Goal: Share content: Share content

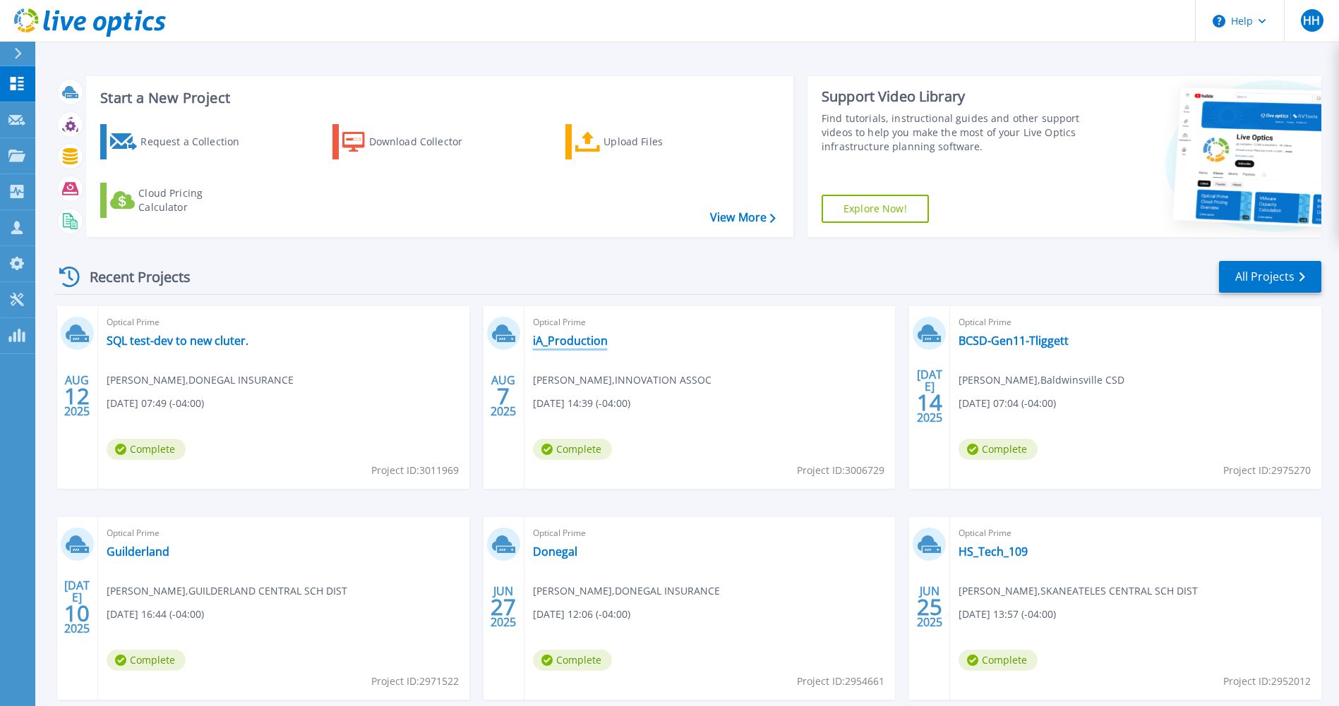
click at [573, 341] on link "iA_Production" at bounding box center [570, 341] width 75 height 14
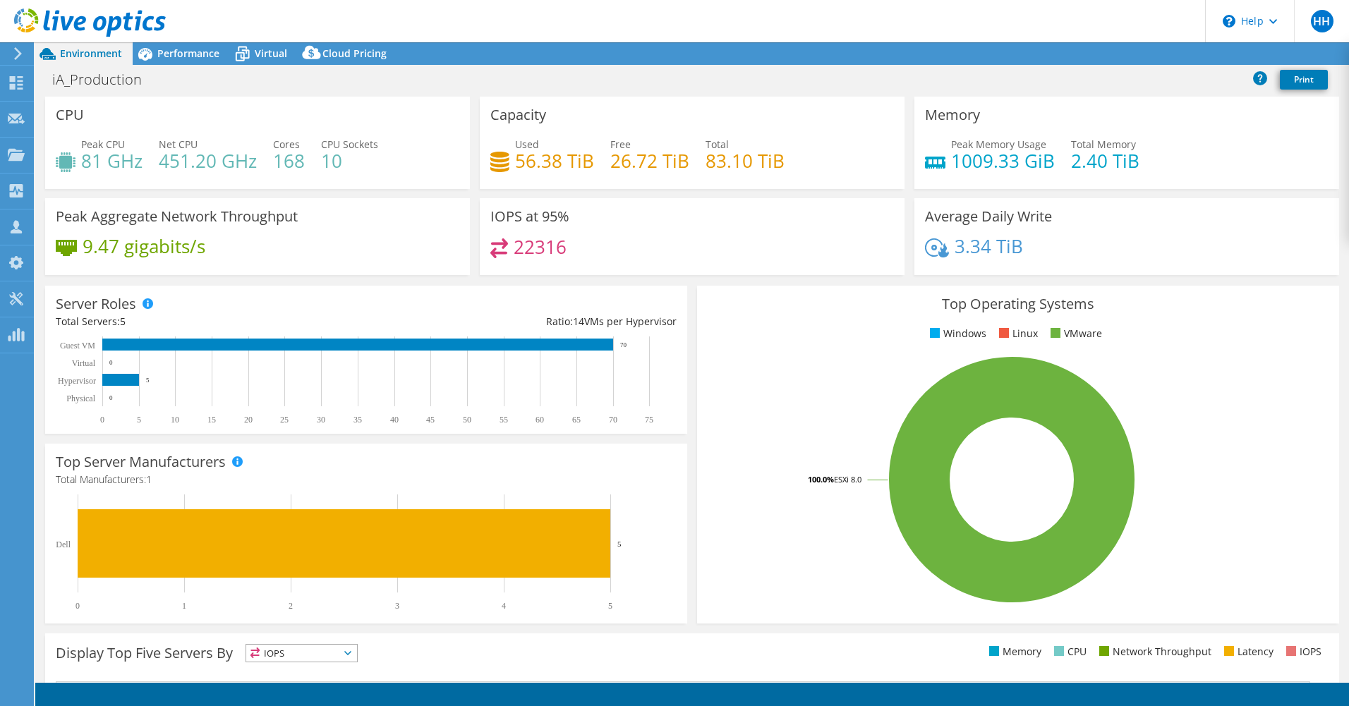
select select "USD"
click at [1172, 47] on link "Share" at bounding box center [1173, 54] width 58 height 22
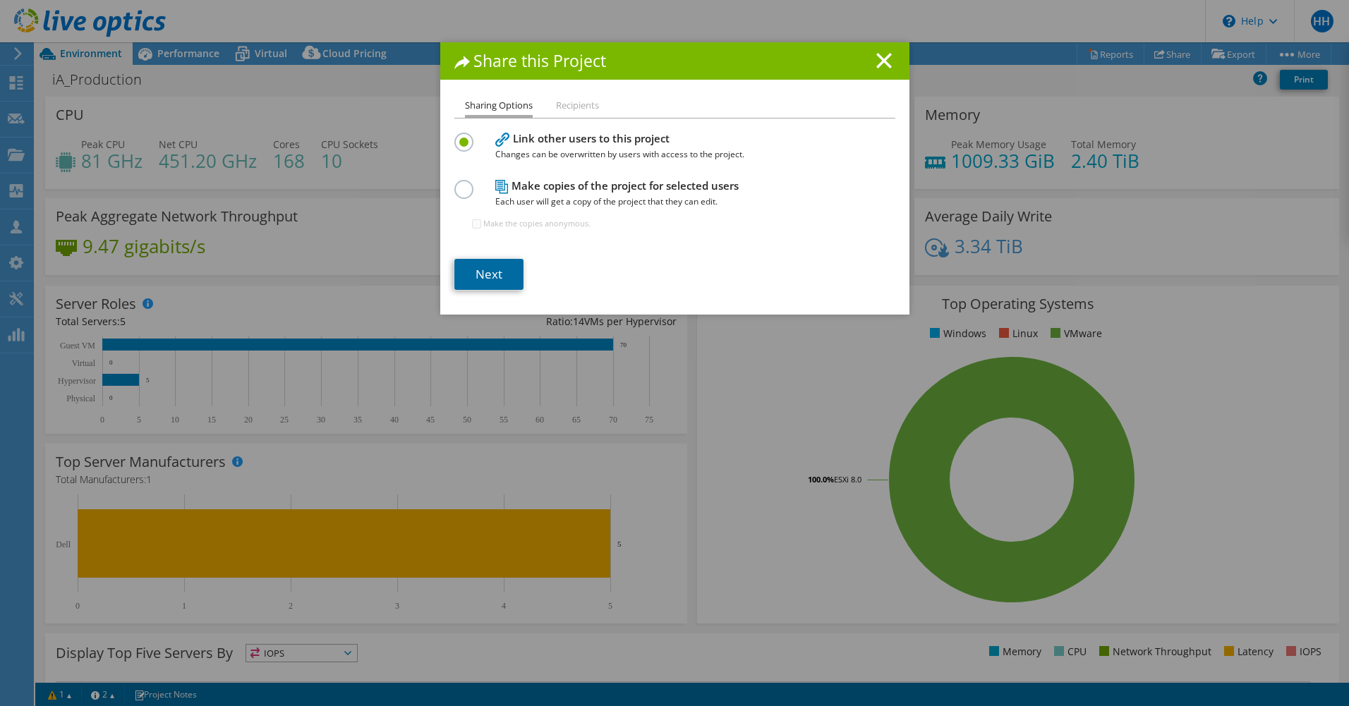
click at [483, 265] on link "Next" at bounding box center [488, 274] width 69 height 31
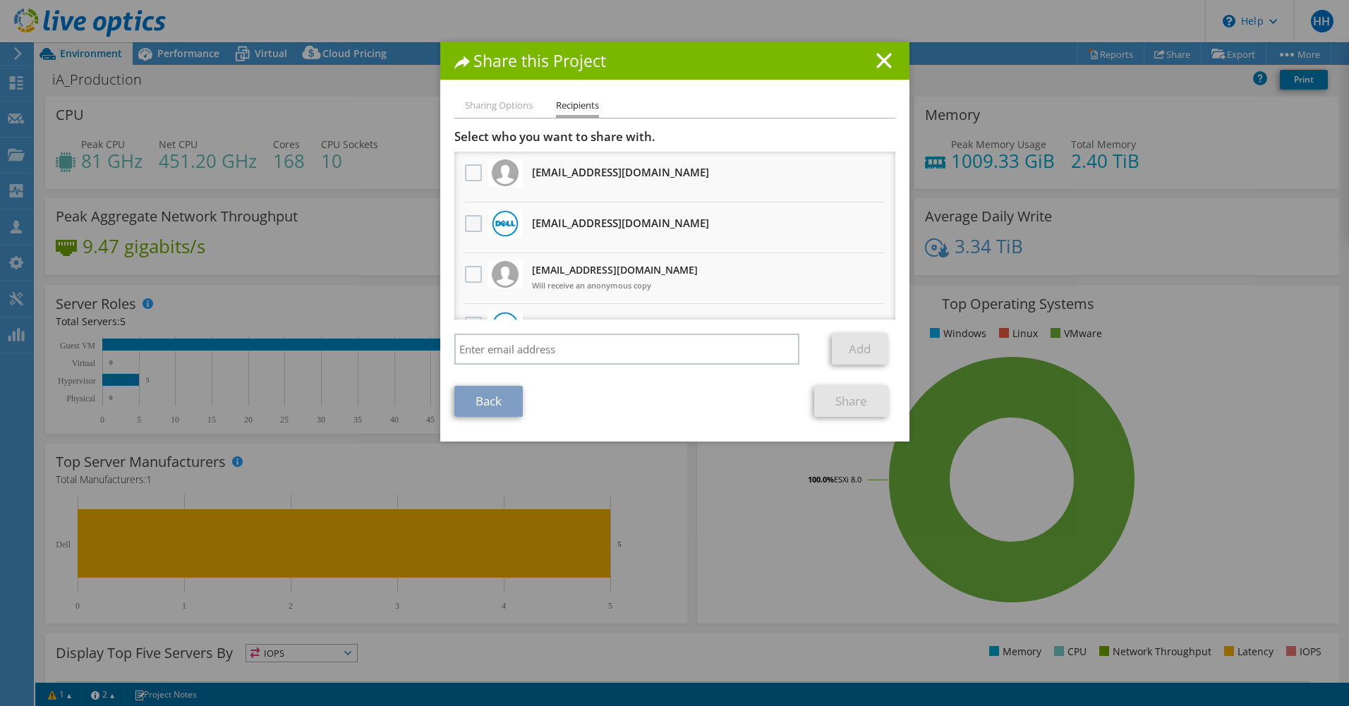
click at [469, 223] on label at bounding box center [475, 223] width 20 height 17
click at [0, 0] on input "checkbox" at bounding box center [0, 0] width 0 height 0
click at [833, 402] on link "Share" at bounding box center [851, 401] width 74 height 31
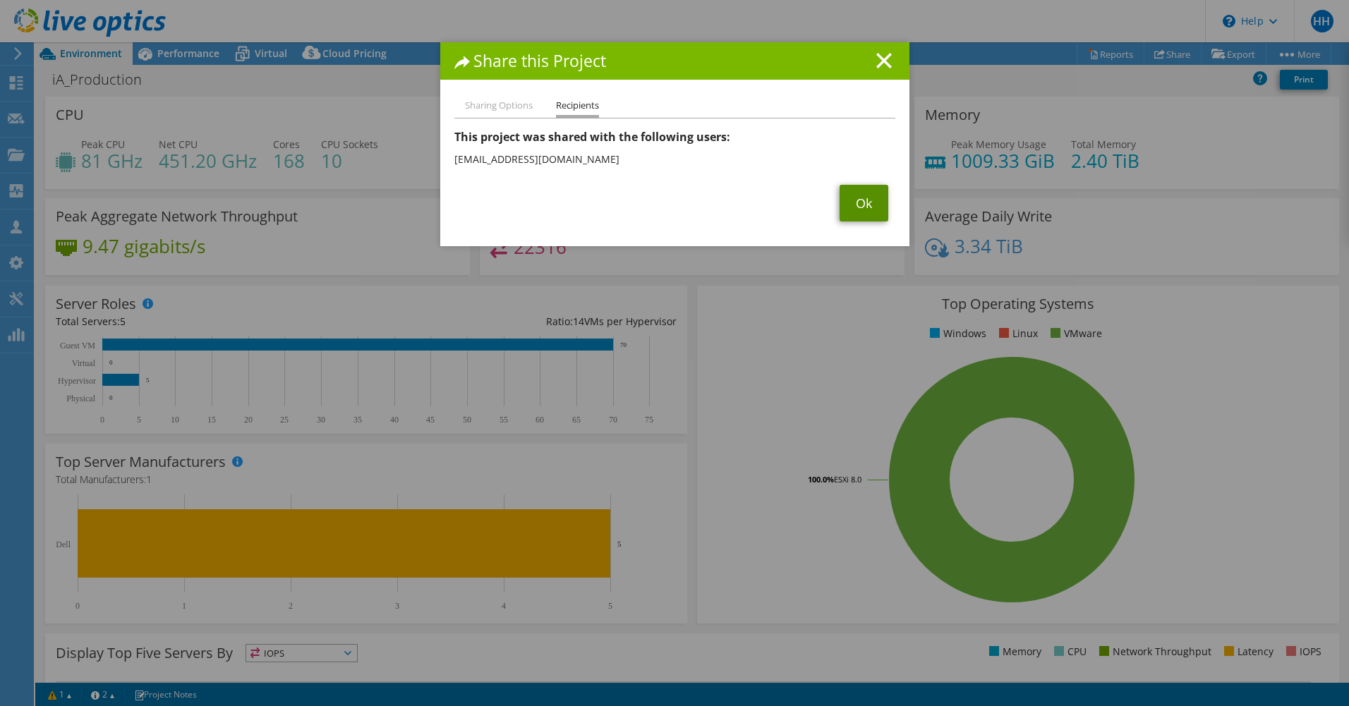
click at [873, 203] on link "Ok" at bounding box center [864, 203] width 49 height 37
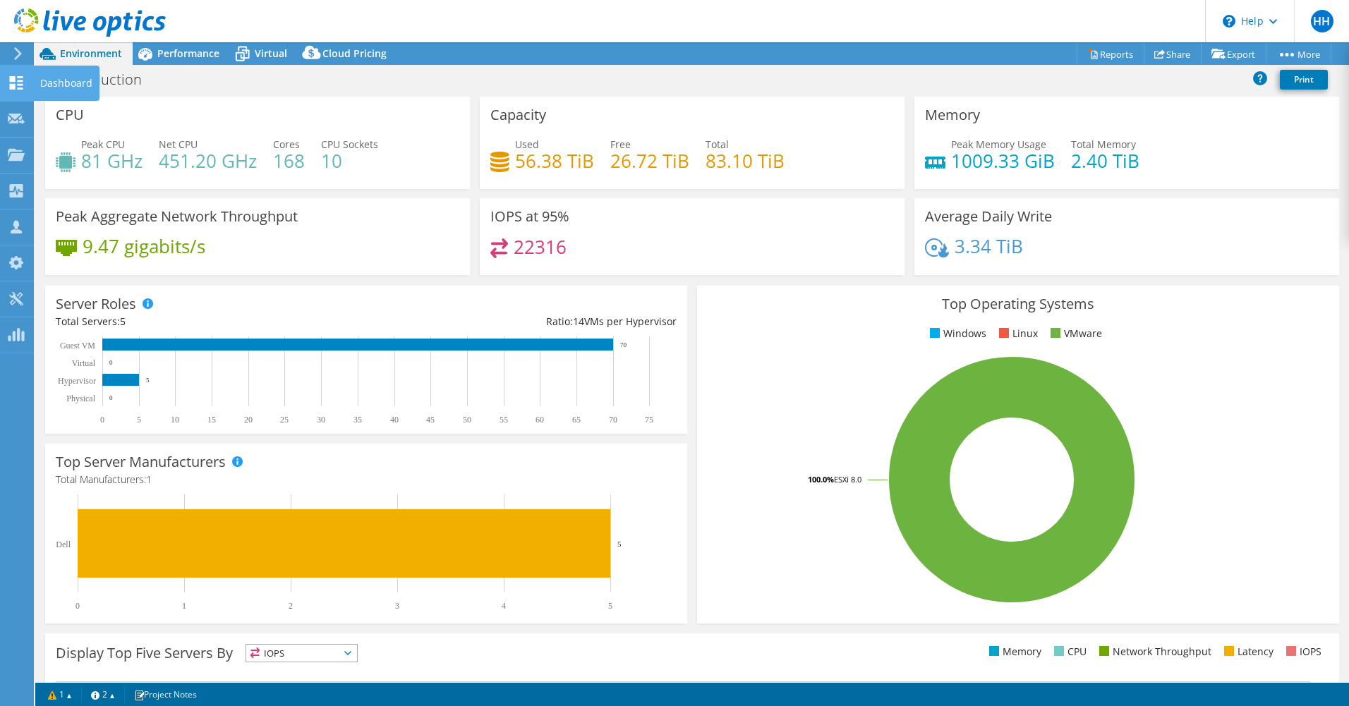
click at [22, 79] on icon at bounding box center [16, 82] width 17 height 13
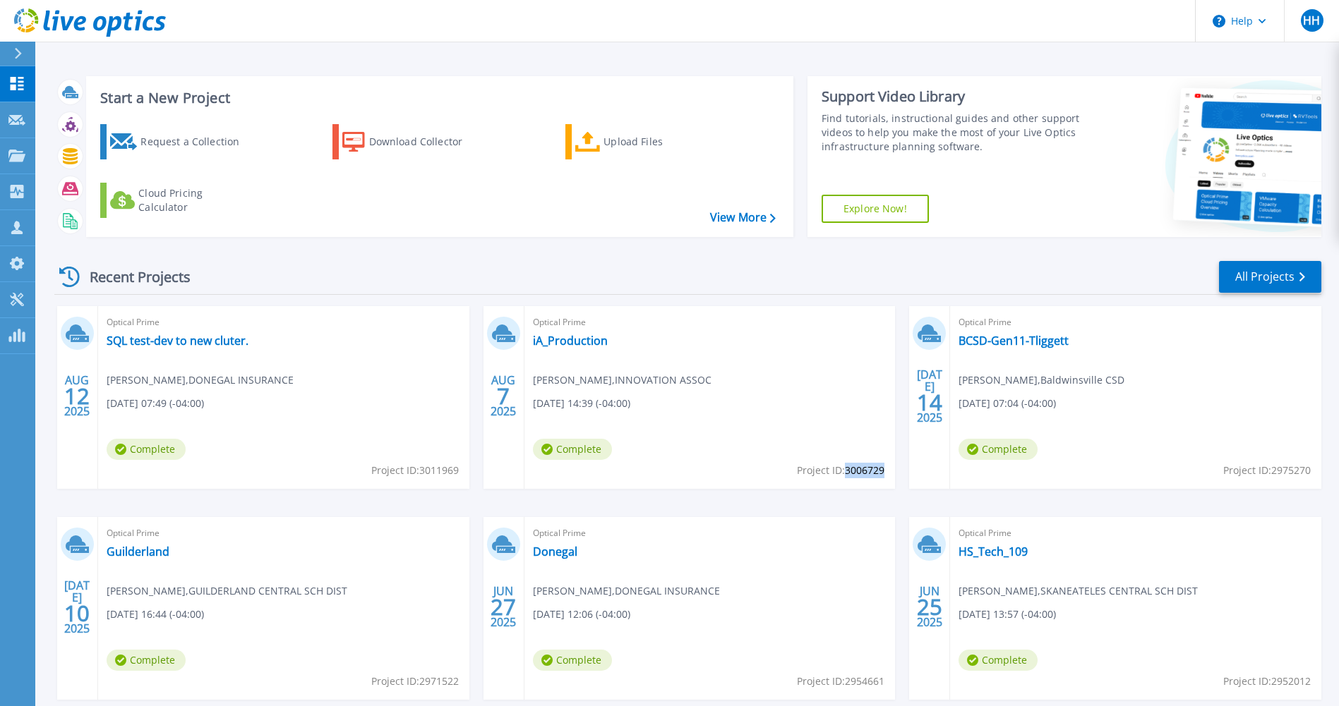
drag, startPoint x: 847, startPoint y: 471, endPoint x: 882, endPoint y: 472, distance: 35.3
click at [459, 472] on span "Project ID: 3006729" at bounding box center [415, 471] width 88 height 16
copy span "3006729"
click at [580, 334] on link "iA_Production" at bounding box center [570, 341] width 75 height 14
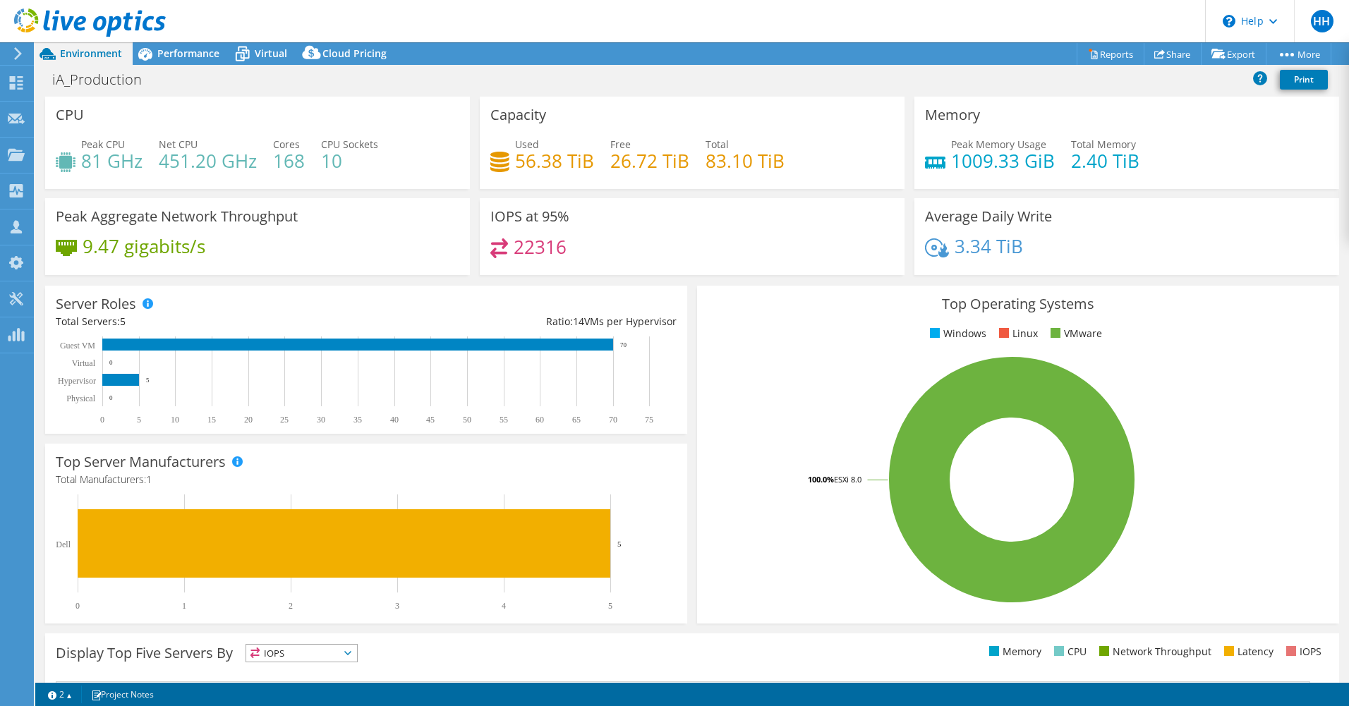
select select "USD"
click at [191, 51] on span "Performance" at bounding box center [188, 53] width 62 height 13
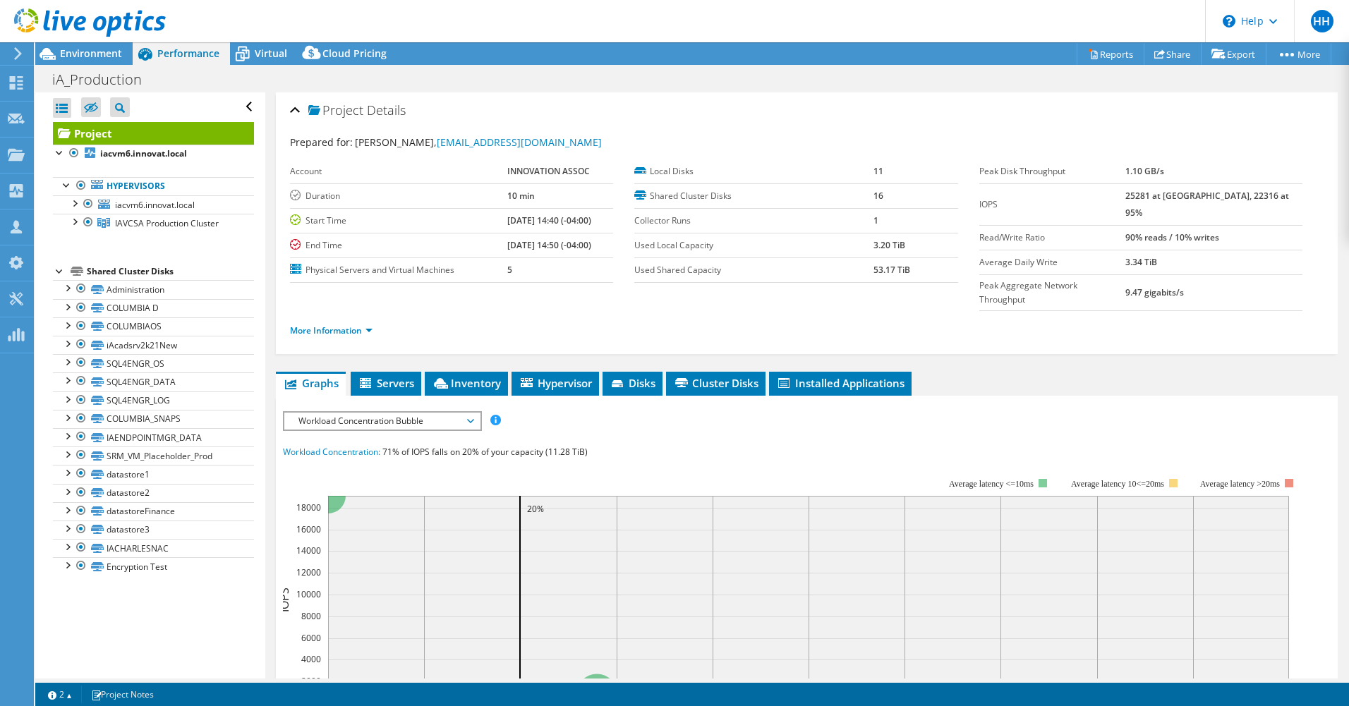
click at [440, 413] on span "Workload Concentration Bubble" at bounding box center [381, 421] width 181 height 17
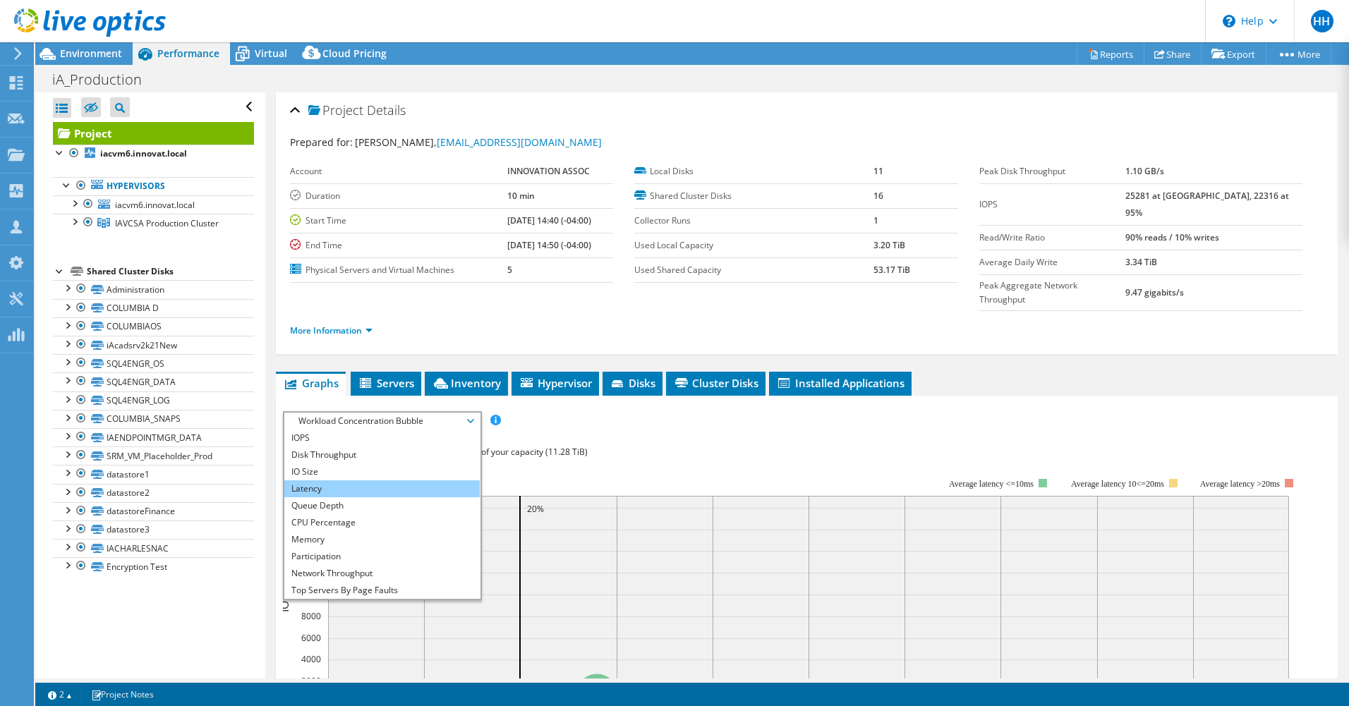
click at [371, 481] on li "Latency" at bounding box center [381, 489] width 195 height 17
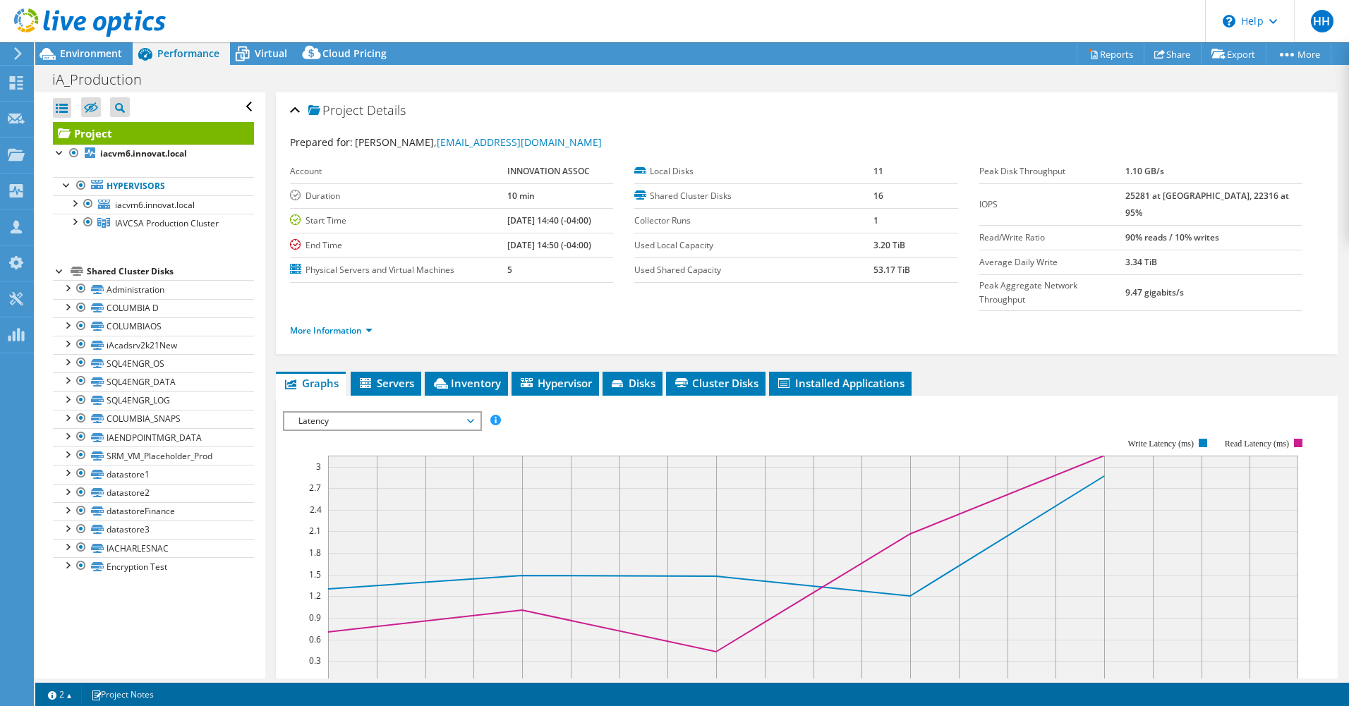
click at [460, 413] on span "Latency" at bounding box center [381, 421] width 181 height 17
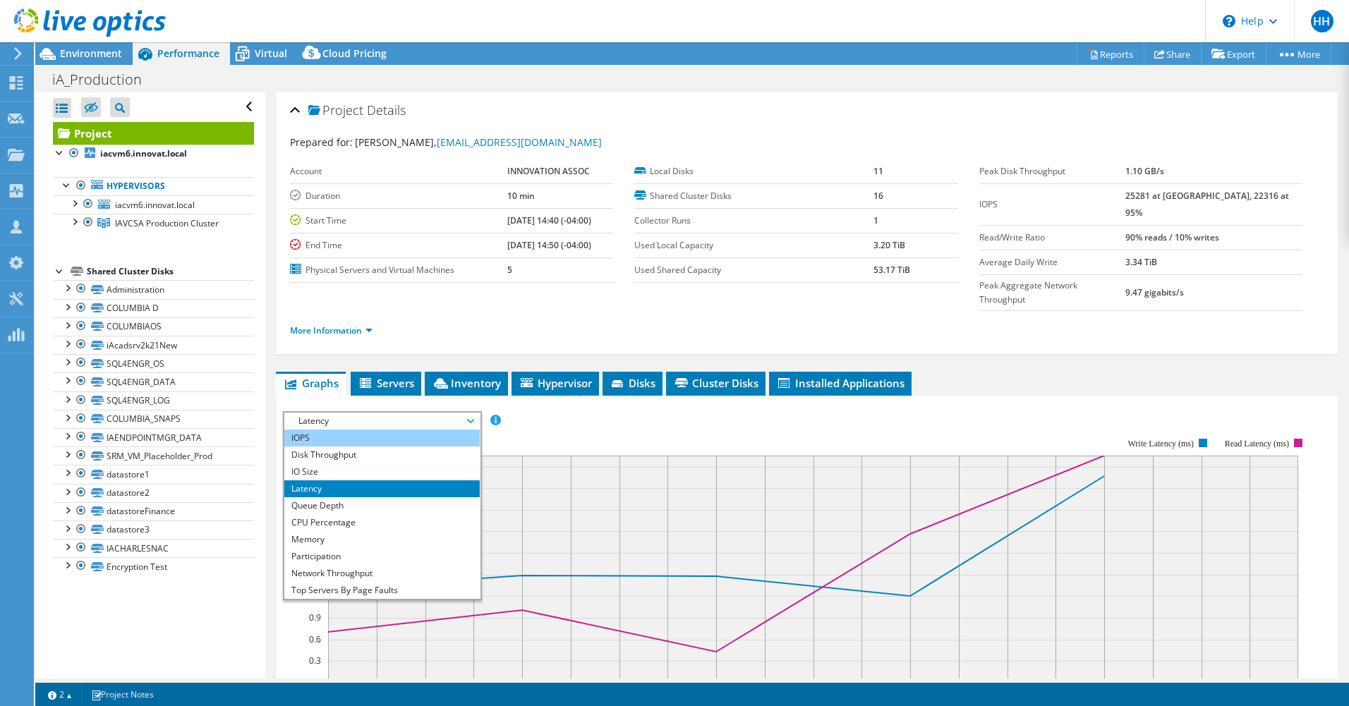
click at [390, 430] on li "IOPS" at bounding box center [381, 438] width 195 height 17
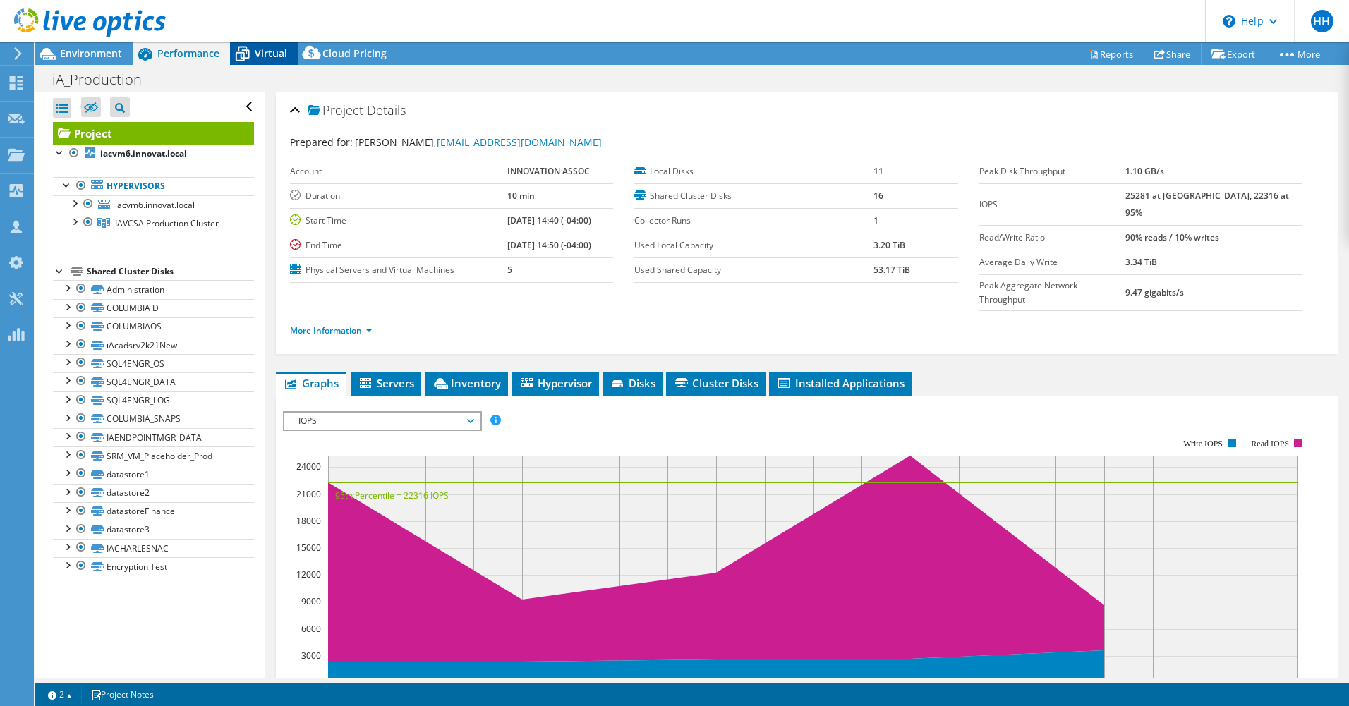
click at [251, 49] on icon at bounding box center [242, 54] width 25 height 25
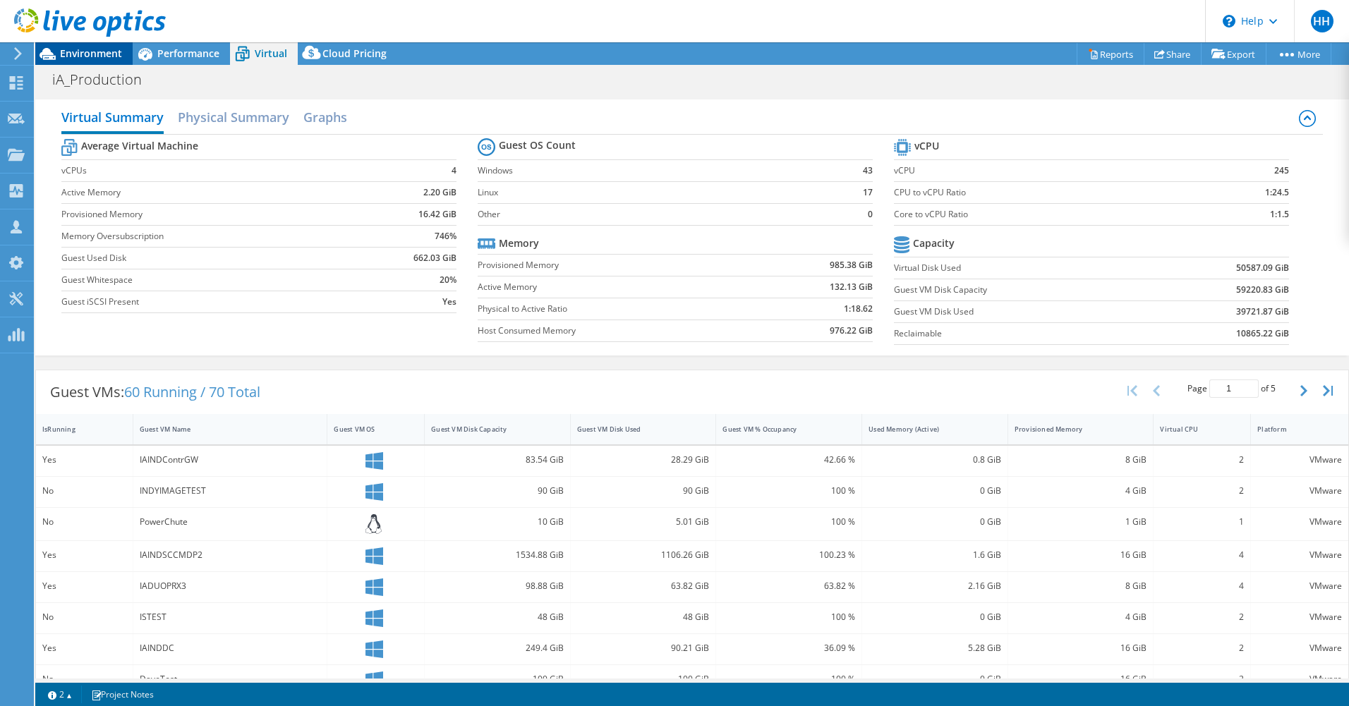
click at [118, 54] on span "Environment" at bounding box center [91, 53] width 62 height 13
